Goal: Check status: Check status

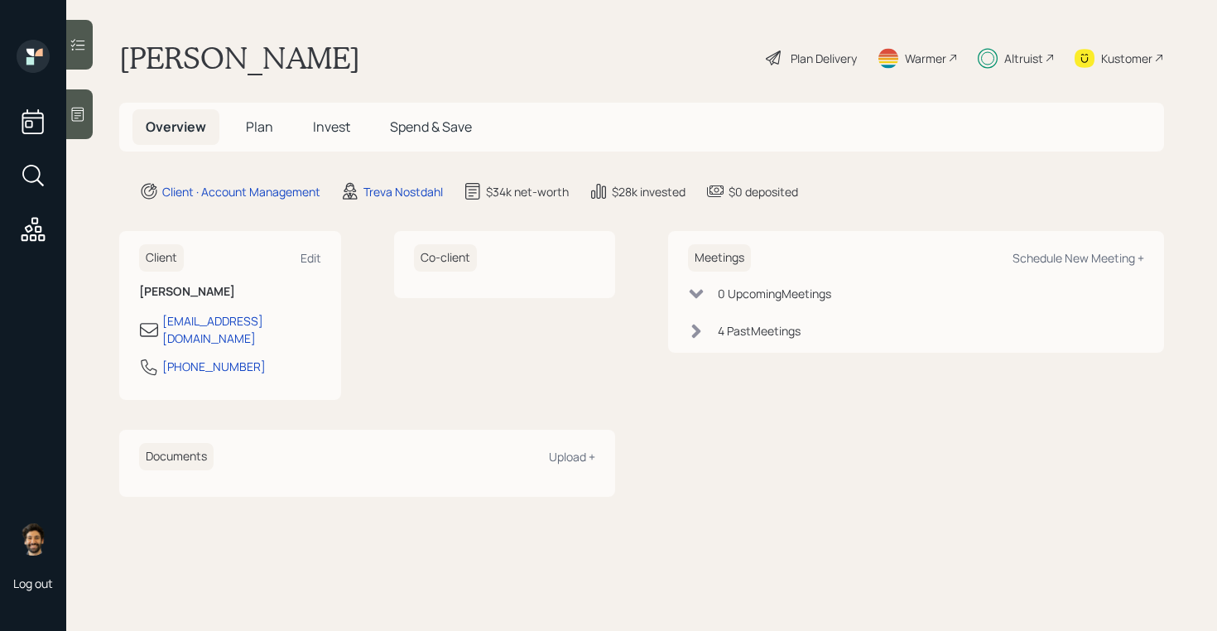
click at [340, 118] on span "Invest" at bounding box center [331, 127] width 37 height 18
